Goal: Check status: Check status

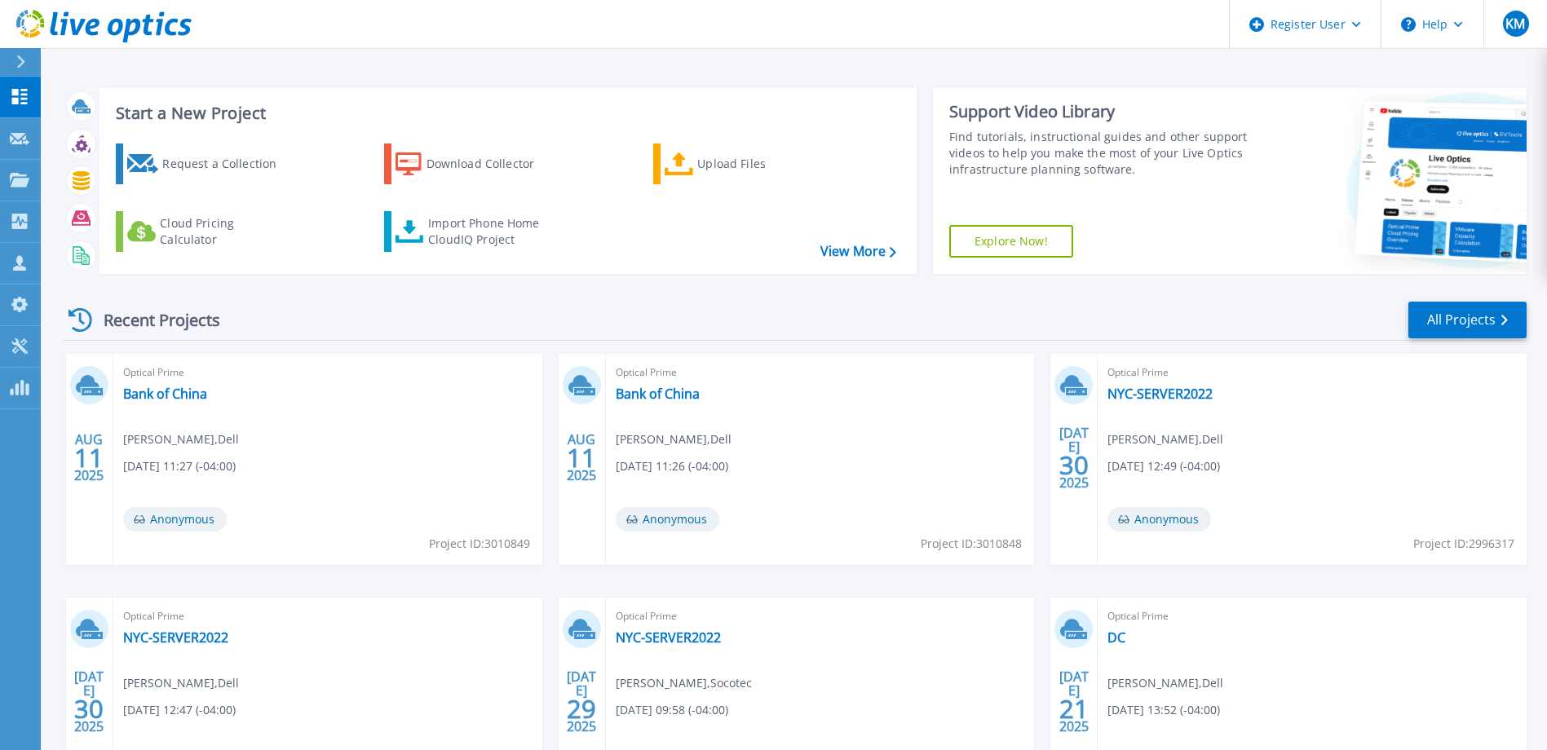
drag, startPoint x: 463, startPoint y: 321, endPoint x: 458, endPoint y: 329, distance: 9.1
click at [463, 321] on div "Recent Projects All Projects" at bounding box center [795, 320] width 1464 height 41
drag, startPoint x: 130, startPoint y: 396, endPoint x: 191, endPoint y: 414, distance: 63.8
click at [130, 396] on link "ARE" at bounding box center [135, 394] width 24 height 16
